Goal: Use online tool/utility: Utilize a website feature to perform a specific function

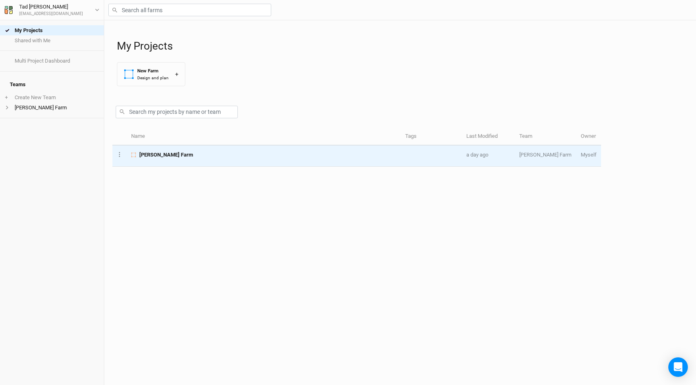
click at [165, 158] on span "[PERSON_NAME] Farm" at bounding box center [166, 154] width 54 height 7
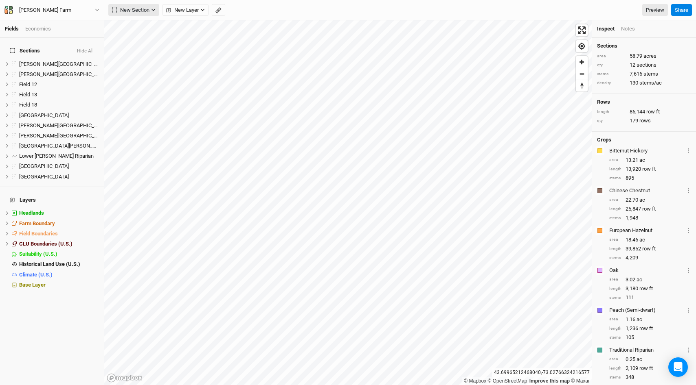
click at [150, 12] on button "New Section" at bounding box center [133, 10] width 51 height 12
click at [136, 27] on div "Grid" at bounding box center [132, 26] width 12 height 9
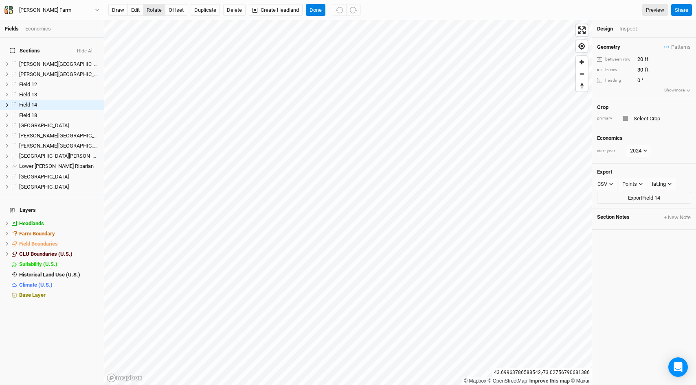
click at [156, 12] on button "rotate" at bounding box center [154, 10] width 22 height 12
type input "277.3"
click at [645, 122] on input "text" at bounding box center [661, 119] width 60 height 10
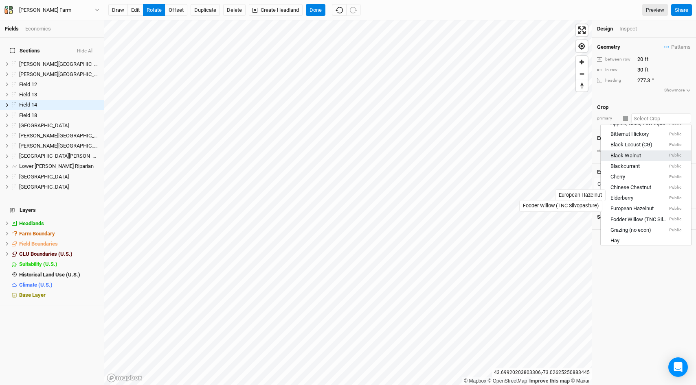
scroll to position [77, 0]
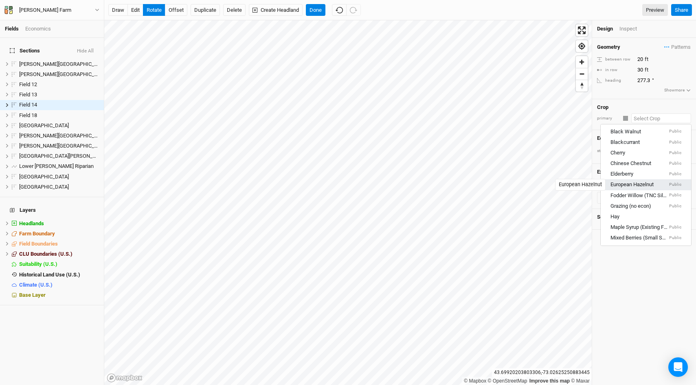
click at [627, 185] on div "European Hazelnut" at bounding box center [631, 185] width 43 height 7
type input "10"
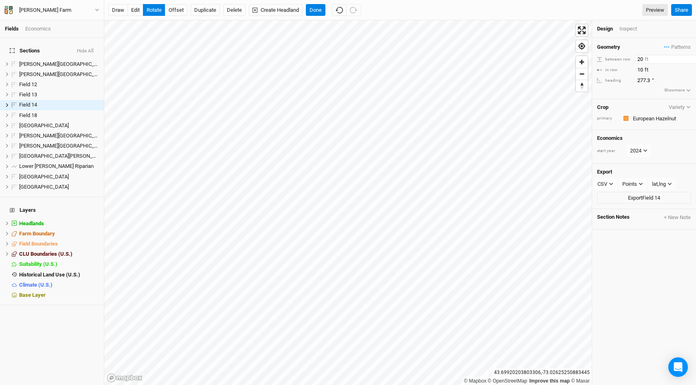
click at [640, 59] on input "20" at bounding box center [669, 59] width 71 height 9
click at [639, 58] on input "20" at bounding box center [669, 59] width 71 height 9
type input "18"
click at [641, 70] on input "10" at bounding box center [669, 70] width 71 height 9
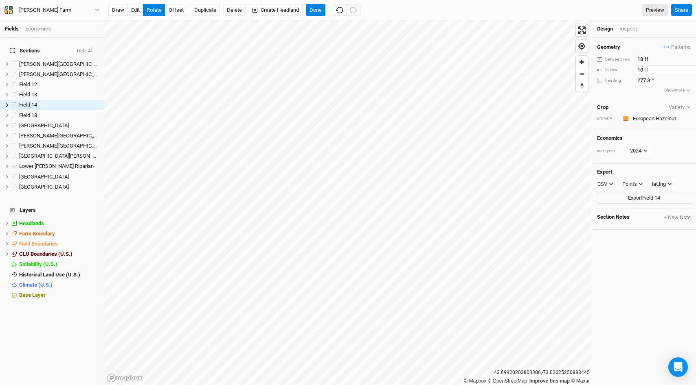
click at [641, 70] on input "10" at bounding box center [669, 70] width 71 height 9
click at [628, 29] on div "Inspect" at bounding box center [633, 28] width 29 height 7
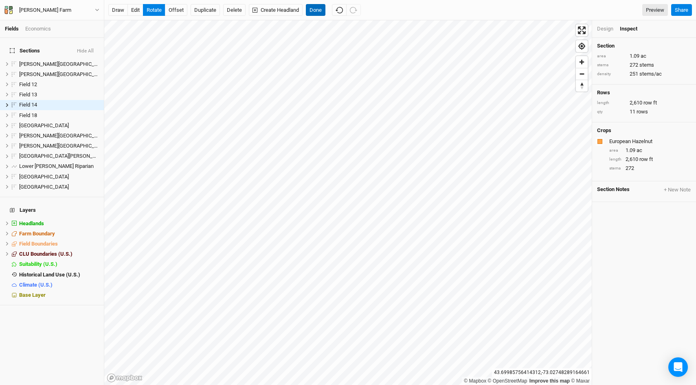
click at [320, 13] on button "Done" at bounding box center [316, 10] width 20 height 12
click at [271, 11] on button "Create Headland" at bounding box center [276, 10] width 54 height 12
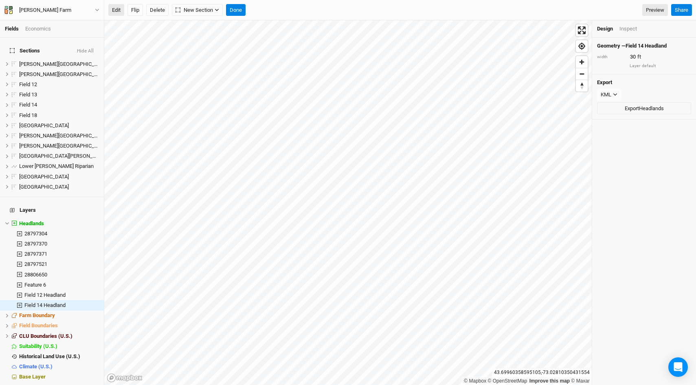
click at [116, 9] on button "Edit" at bounding box center [116, 10] width 16 height 12
click at [135, 12] on button "Flip" at bounding box center [134, 10] width 15 height 12
click at [132, 11] on button "Flip" at bounding box center [134, 10] width 15 height 12
click at [114, 10] on button "Edit" at bounding box center [116, 10] width 16 height 12
click at [241, 14] on button "Done" at bounding box center [236, 10] width 20 height 12
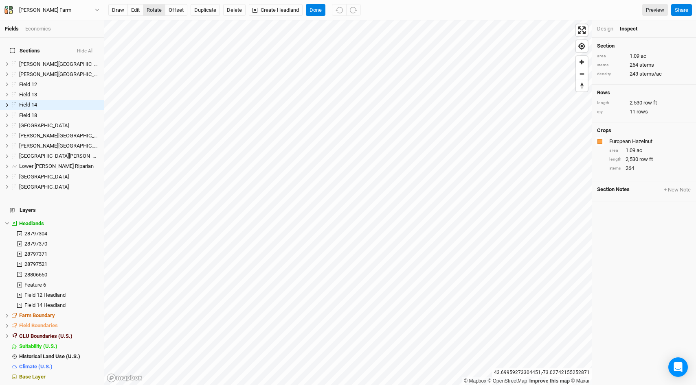
click at [152, 9] on button "rotate" at bounding box center [154, 10] width 22 height 12
click at [136, 9] on button "edit" at bounding box center [135, 10] width 16 height 12
click at [170, 10] on button "offset" at bounding box center [176, 10] width 22 height 12
click at [320, 11] on button "Done" at bounding box center [316, 10] width 20 height 12
